Goal: Task Accomplishment & Management: Use online tool/utility

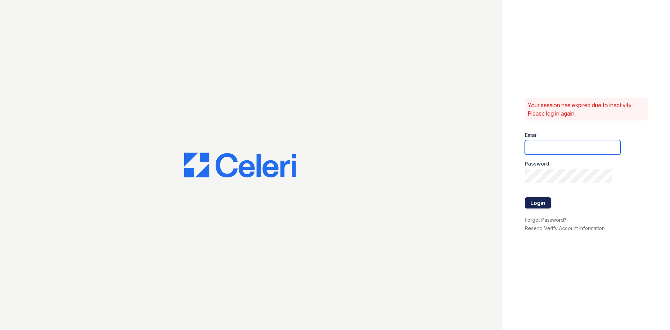
type input "[EMAIL_ADDRESS][DOMAIN_NAME]"
click at [532, 202] on button "Login" at bounding box center [538, 202] width 26 height 11
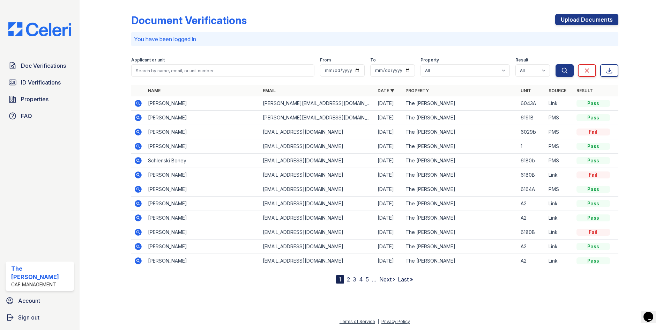
click at [348, 278] on link "2" at bounding box center [348, 279] width 3 height 7
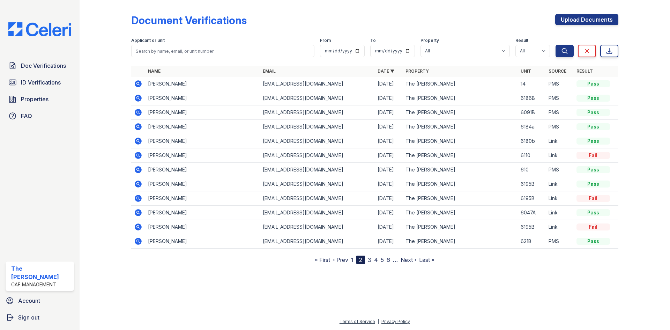
click at [369, 259] on link "3" at bounding box center [369, 259] width 3 height 7
click at [374, 260] on link "4" at bounding box center [373, 259] width 4 height 7
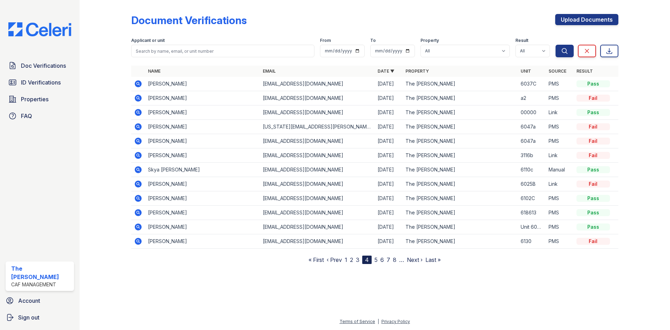
click at [377, 260] on link "5" at bounding box center [376, 259] width 3 height 7
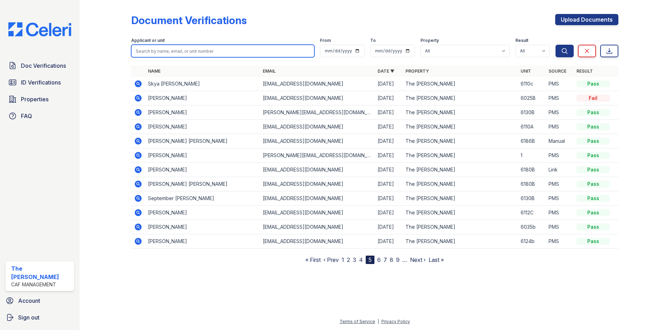
click at [157, 50] on input "search" at bounding box center [222, 51] width 183 height 13
type input "<"
type input "Linda Romero"
click at [556, 45] on button "Search" at bounding box center [565, 51] width 18 height 13
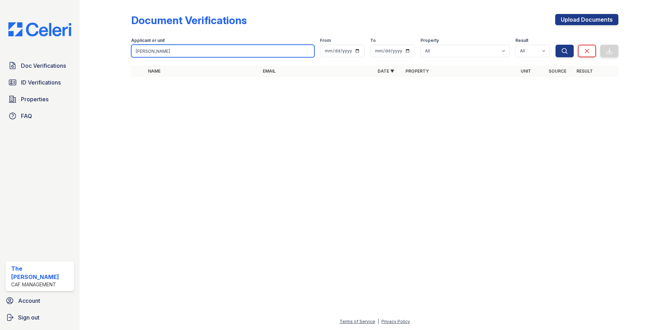
click at [175, 49] on input "Linda Romero" at bounding box center [222, 51] width 183 height 13
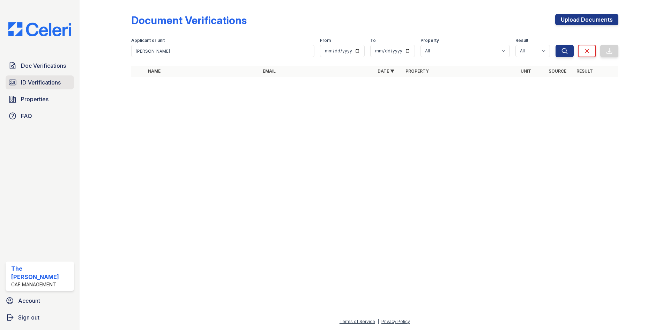
click at [44, 84] on span "ID Verifications" at bounding box center [41, 82] width 40 height 8
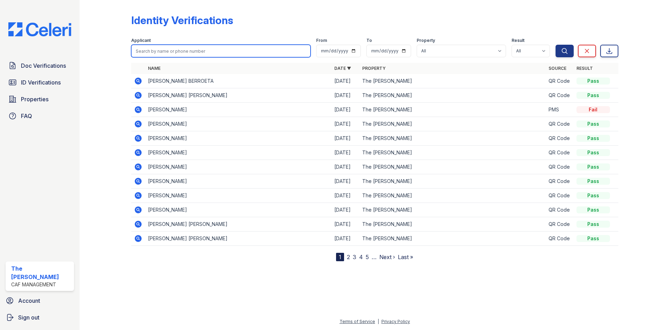
click at [165, 52] on input "search" at bounding box center [220, 51] width 179 height 13
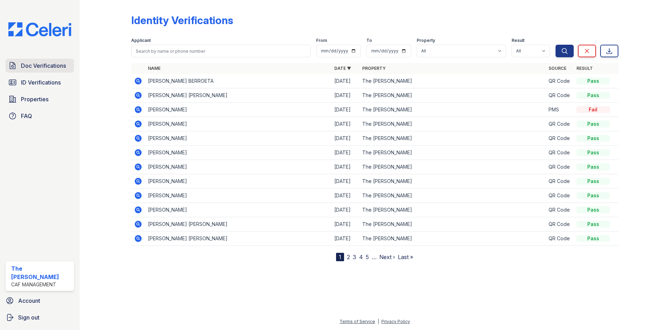
click at [50, 66] on span "Doc Verifications" at bounding box center [43, 65] width 45 height 8
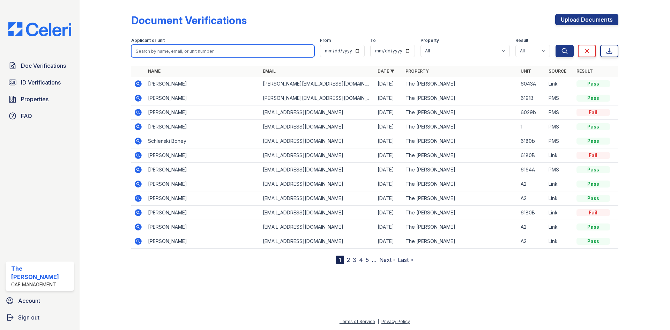
click at [162, 50] on input "search" at bounding box center [222, 51] width 183 height 13
click at [350, 260] on link "2" at bounding box center [348, 259] width 3 height 7
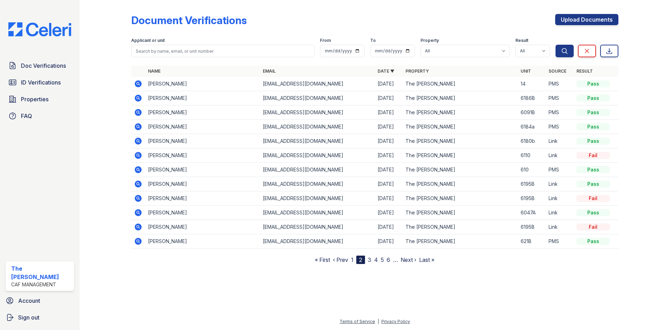
click at [369, 259] on link "3" at bounding box center [369, 259] width 3 height 7
click at [356, 260] on link "2" at bounding box center [354, 259] width 3 height 7
click at [160, 52] on input "search" at bounding box center [222, 51] width 183 height 13
type input "Linda Romero"
click at [556, 45] on button "Search" at bounding box center [565, 51] width 18 height 13
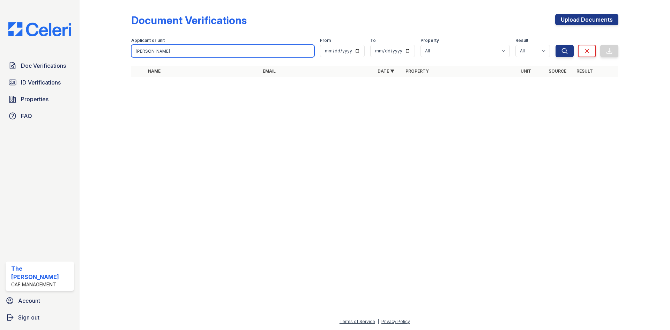
click at [174, 50] on input "Linda Romero" at bounding box center [222, 51] width 183 height 13
click at [556, 45] on button "Search" at bounding box center [565, 51] width 18 height 13
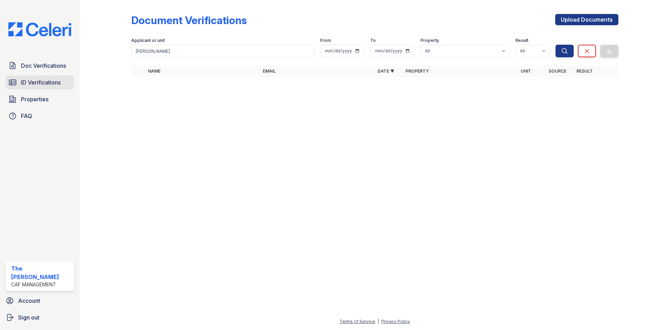
click at [38, 82] on span "ID Verifications" at bounding box center [41, 82] width 40 height 8
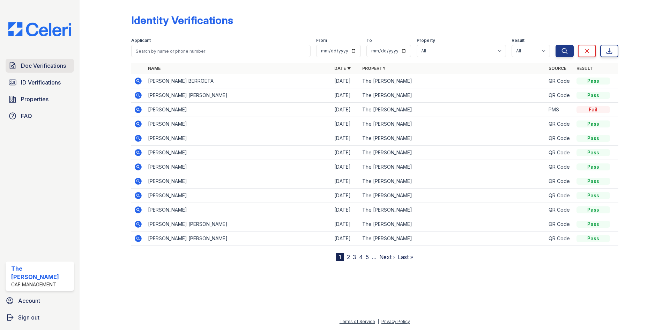
click at [43, 63] on span "Doc Verifications" at bounding box center [43, 65] width 45 height 8
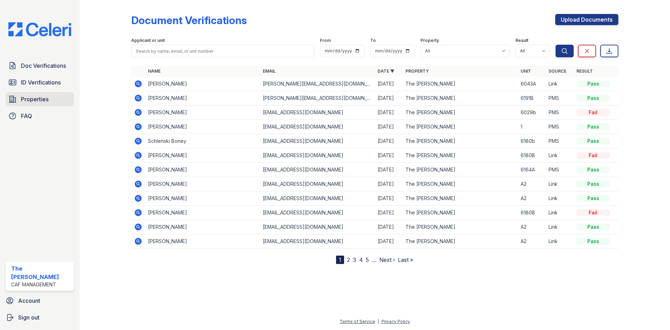
click at [37, 97] on span "Properties" at bounding box center [35, 99] width 28 height 8
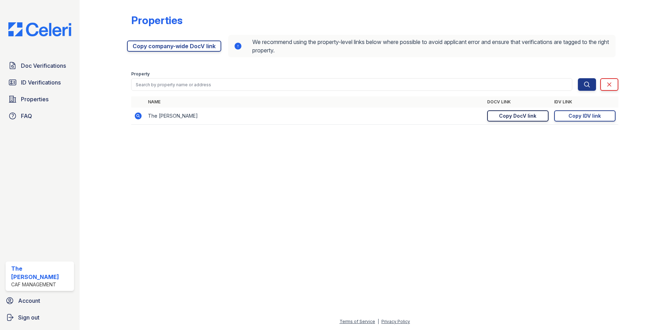
click at [510, 116] on div "Copy DocV link" at bounding box center [517, 115] width 37 height 7
click at [590, 116] on div "Copy IDV link" at bounding box center [585, 115] width 32 height 7
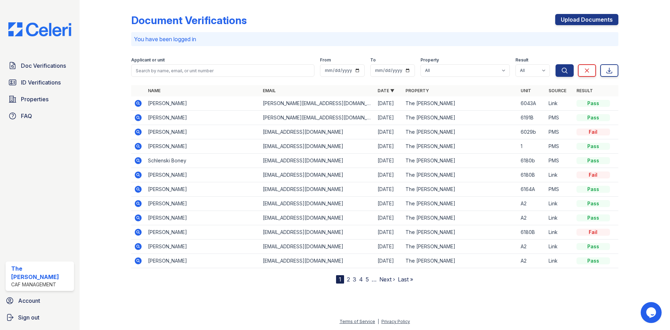
click at [349, 278] on link "2" at bounding box center [348, 279] width 3 height 7
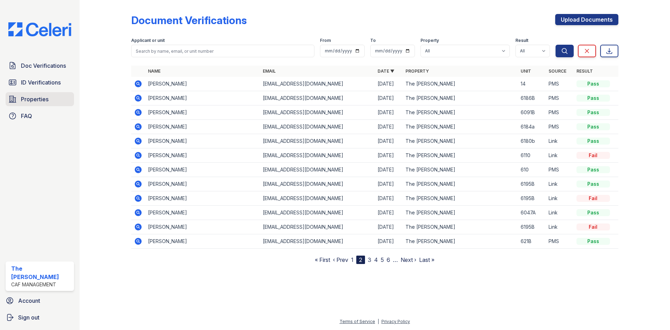
click at [50, 103] on link "Properties" at bounding box center [40, 99] width 68 height 14
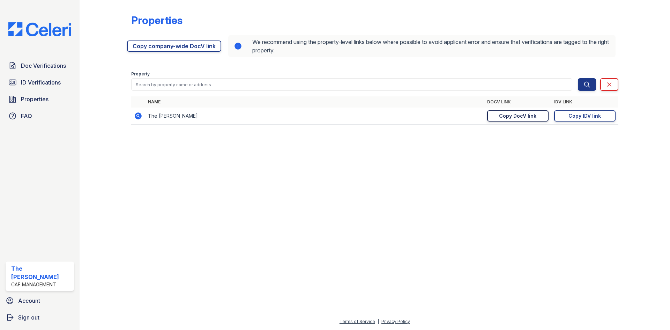
click at [524, 115] on div "Copy DocV link" at bounding box center [517, 115] width 37 height 7
click at [595, 116] on div "Copy IDV link" at bounding box center [585, 115] width 32 height 7
